Goal: Transaction & Acquisition: Obtain resource

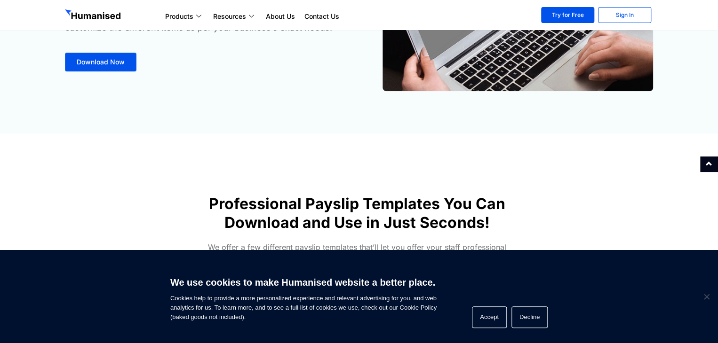
scroll to position [47, 0]
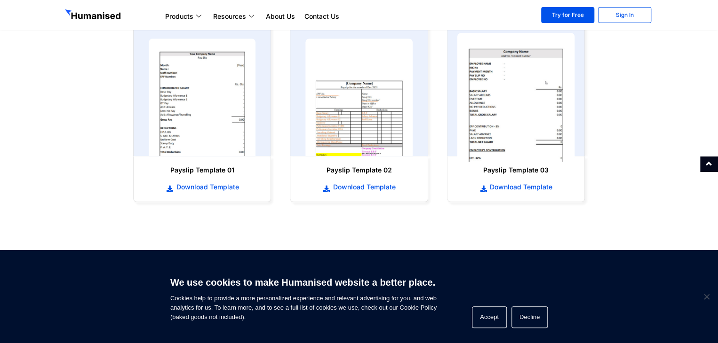
scroll to position [564, 0]
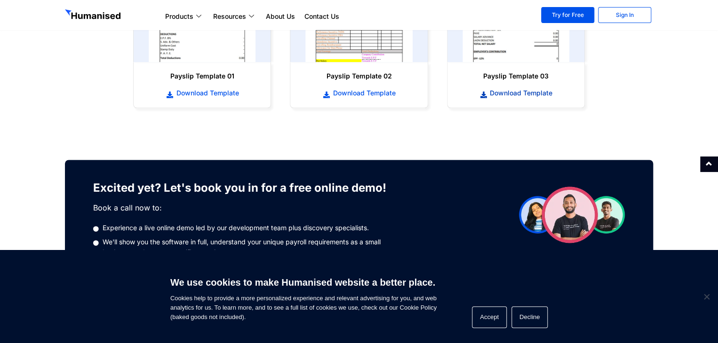
click at [512, 93] on span "Download Template" at bounding box center [519, 92] width 65 height 9
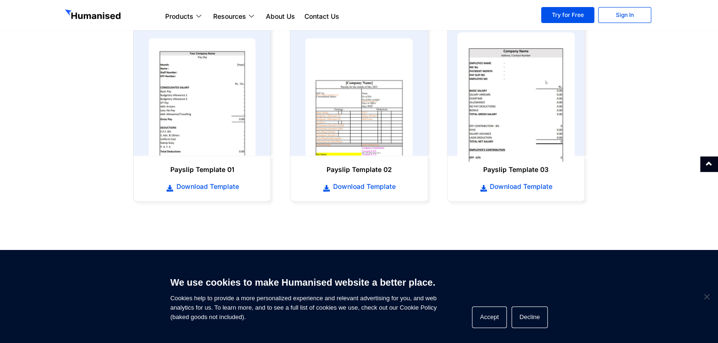
scroll to position [470, 0]
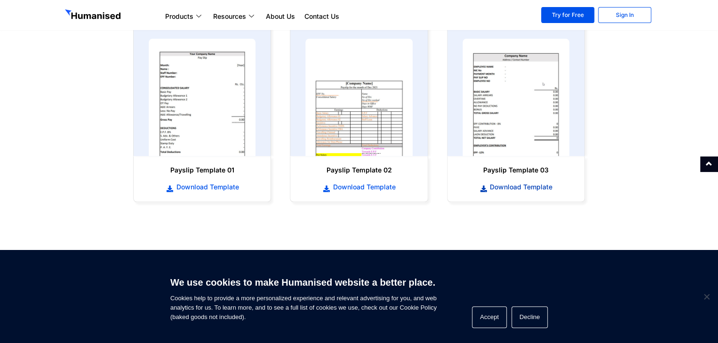
click at [513, 189] on span "Download Template" at bounding box center [519, 186] width 65 height 9
click at [205, 186] on span "Download Template" at bounding box center [206, 186] width 65 height 9
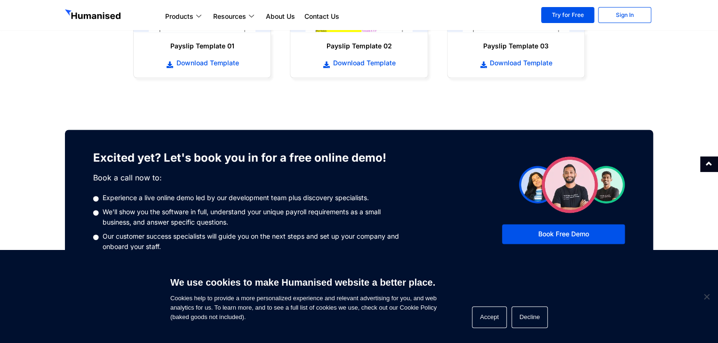
scroll to position [519, 0]
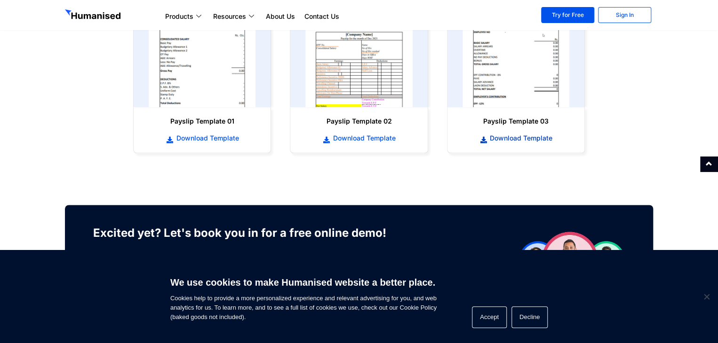
click at [510, 140] on span "Download Template" at bounding box center [519, 138] width 65 height 9
click at [195, 141] on span "Download Template" at bounding box center [206, 138] width 65 height 9
click at [528, 136] on span "Download Template" at bounding box center [519, 138] width 65 height 9
click at [540, 140] on span "Download Template" at bounding box center [519, 138] width 65 height 9
